Goal: Task Accomplishment & Management: Complete application form

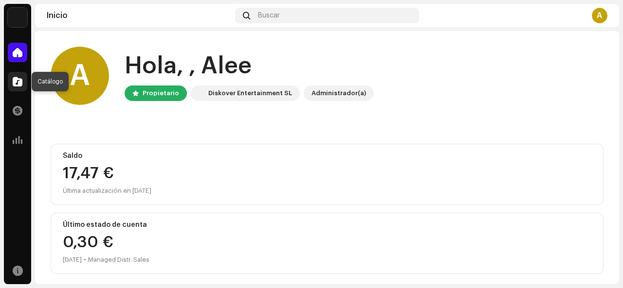
click at [20, 90] on div at bounding box center [17, 81] width 19 height 19
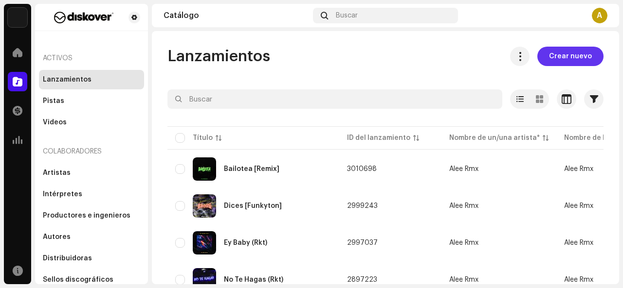
click at [574, 54] on span "Crear nuevo" at bounding box center [570, 56] width 43 height 19
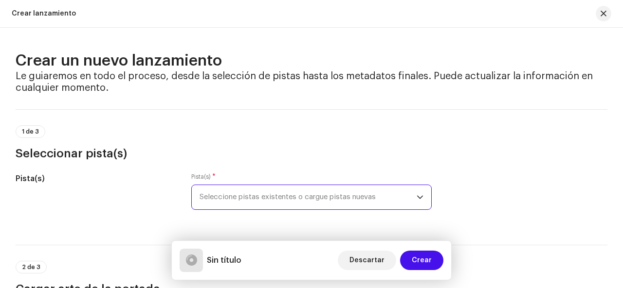
click at [317, 194] on span "Seleccione pistas existentes o cargue pistas nuevas" at bounding box center [307, 197] width 217 height 24
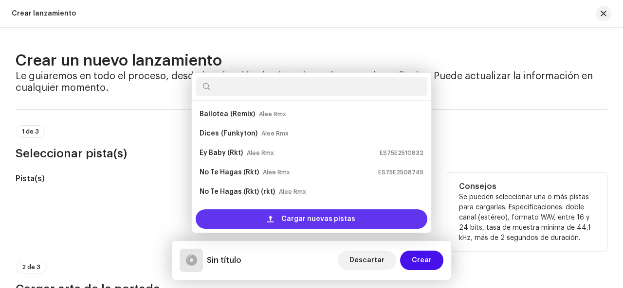
click at [246, 221] on div "Cargar nuevas pistas" at bounding box center [312, 219] width 232 height 19
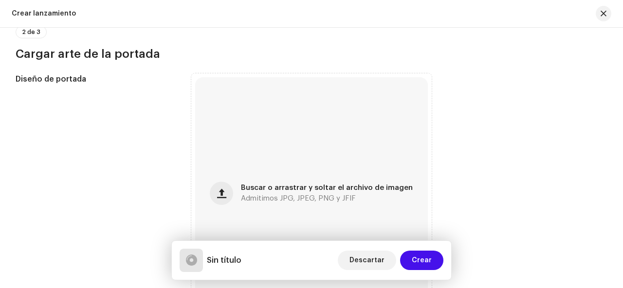
scroll to position [318, 0]
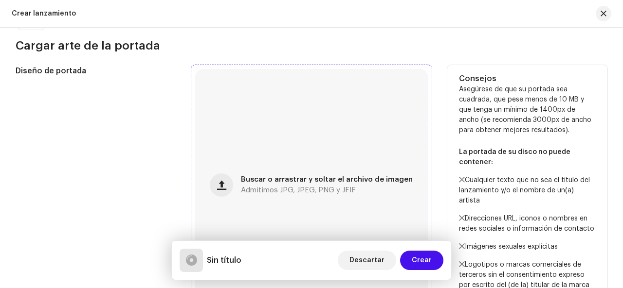
click at [239, 181] on div "Buscar o arrastrar y soltar el archivo de imagen Admitimos JPG, JPEG, PNG y JFIF" at bounding box center [311, 185] width 232 height 232
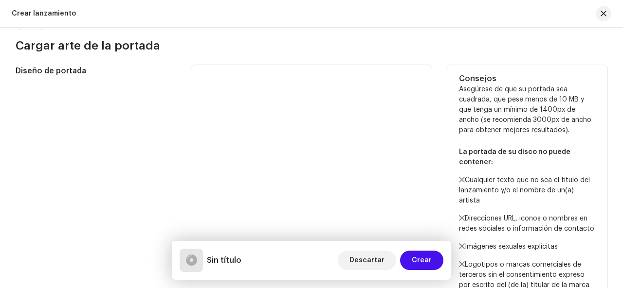
scroll to position [0, 0]
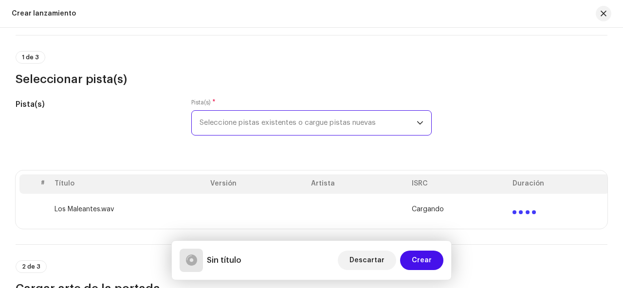
click at [411, 117] on span "Seleccione pistas existentes o cargue pistas nuevas" at bounding box center [307, 123] width 217 height 24
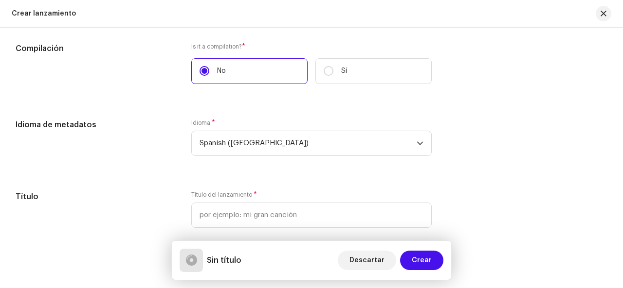
scroll to position [731, 0]
click at [183, 72] on div "Compilación Is it a compilation? * No Sí" at bounding box center [311, 68] width 591 height 53
